Goal: Book appointment/travel/reservation

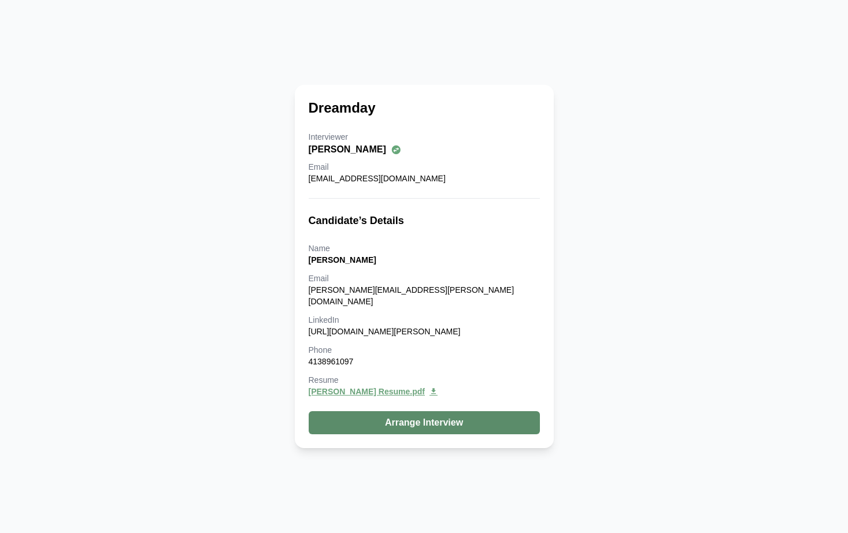
click at [421, 422] on button "Arrange Interview" at bounding box center [424, 423] width 231 height 23
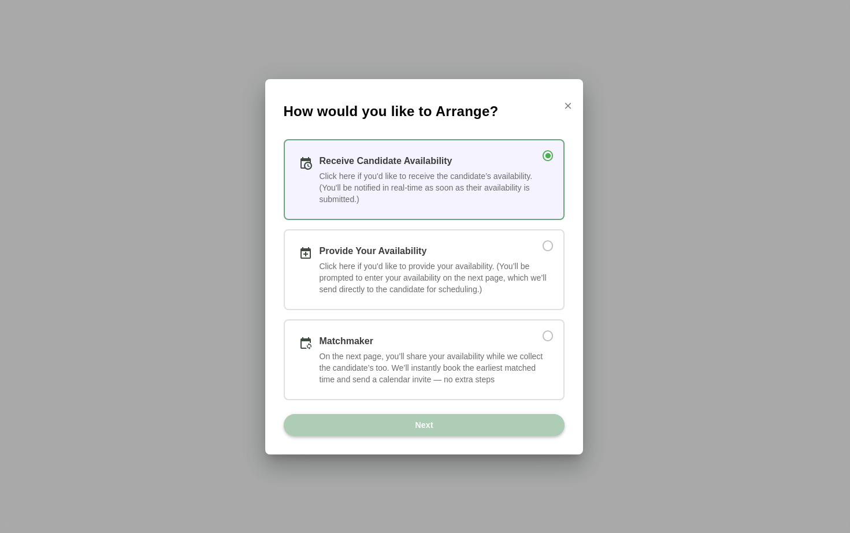
click at [392, 428] on button "Next" at bounding box center [424, 425] width 281 height 22
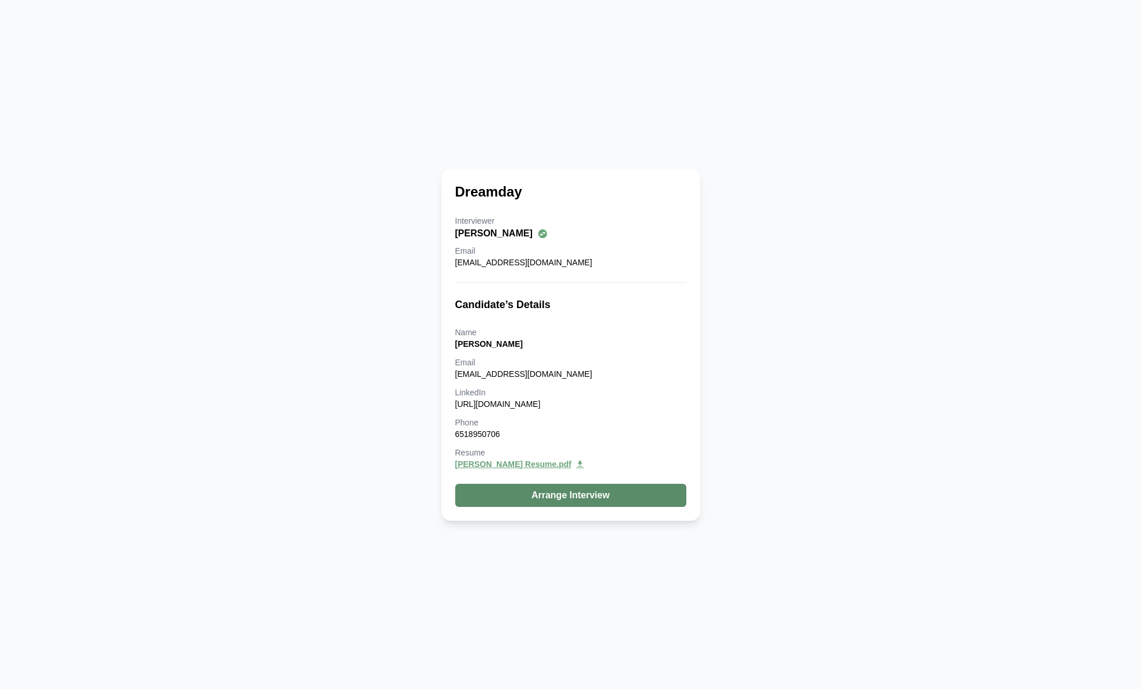
click at [551, 492] on button "Arrange Interview" at bounding box center [570, 495] width 231 height 23
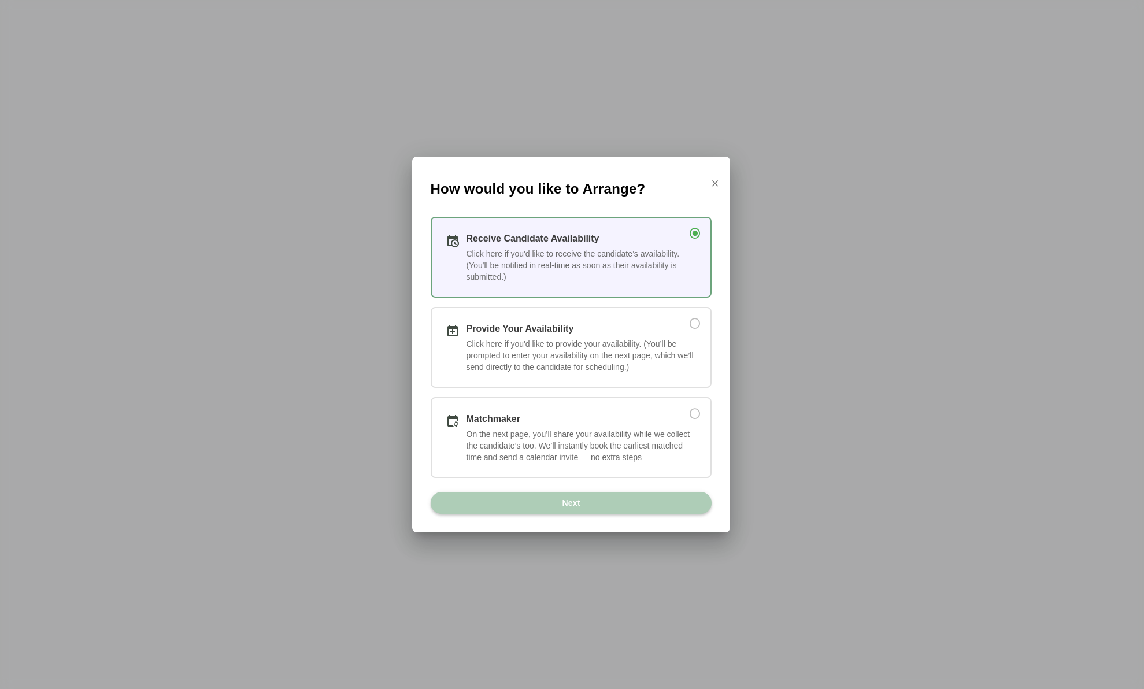
click at [627, 507] on button "Next" at bounding box center [571, 503] width 281 height 22
